Goal: Navigation & Orientation: Find specific page/section

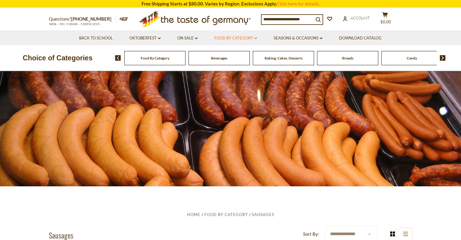
click at [243, 37] on link "Food By Category dropdown_arrow" at bounding box center [235, 38] width 43 height 7
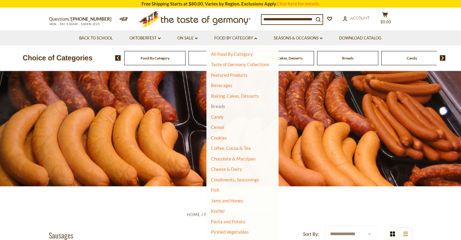
click at [217, 106] on link "Breads" at bounding box center [218, 105] width 14 height 5
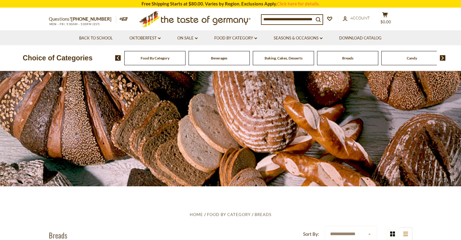
drag, startPoint x: 463, startPoint y: 13, endPoint x: 465, endPoint y: 1, distance: 12.7
click at [239, 36] on link "Food By Category dropdown_arrow" at bounding box center [235, 38] width 43 height 7
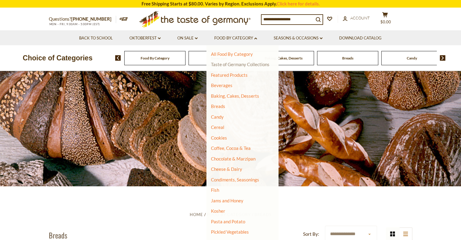
click at [240, 62] on link "Taste of Germany Collections" at bounding box center [240, 64] width 59 height 5
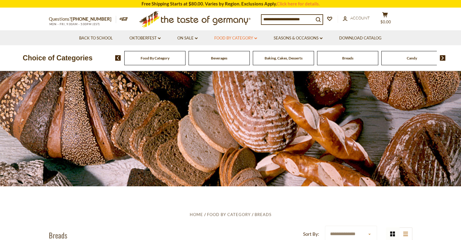
click at [239, 39] on link "Food By Category dropdown_arrow" at bounding box center [235, 38] width 43 height 7
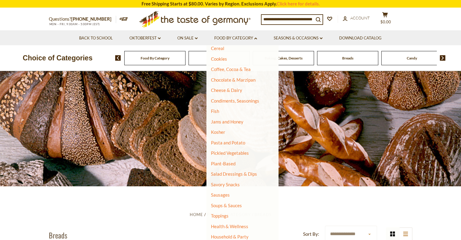
scroll to position [81, 0]
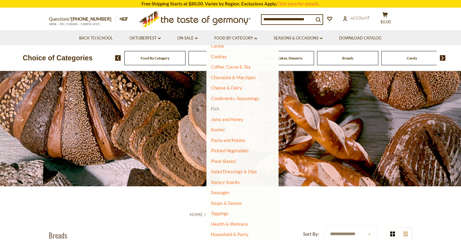
click at [216, 107] on link "Fish" at bounding box center [215, 108] width 8 height 5
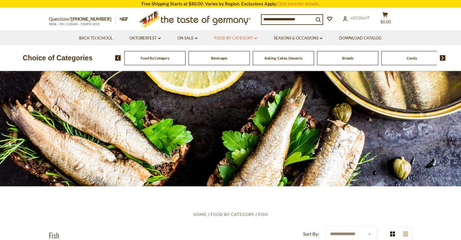
click at [238, 38] on link "Food By Category dropdown_arrow" at bounding box center [235, 38] width 43 height 7
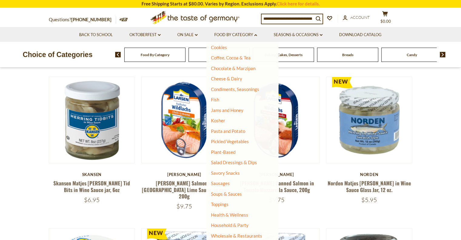
scroll to position [87, 0]
